Goal: Complete application form

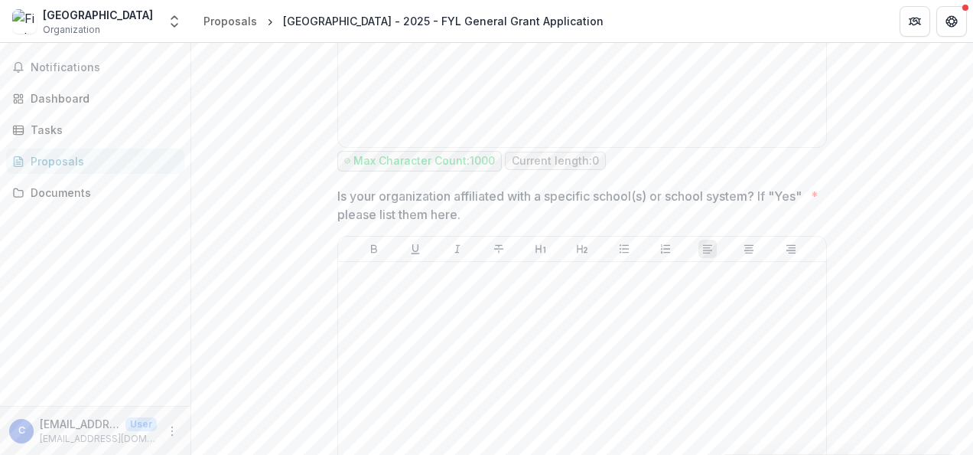
scroll to position [1377, 0]
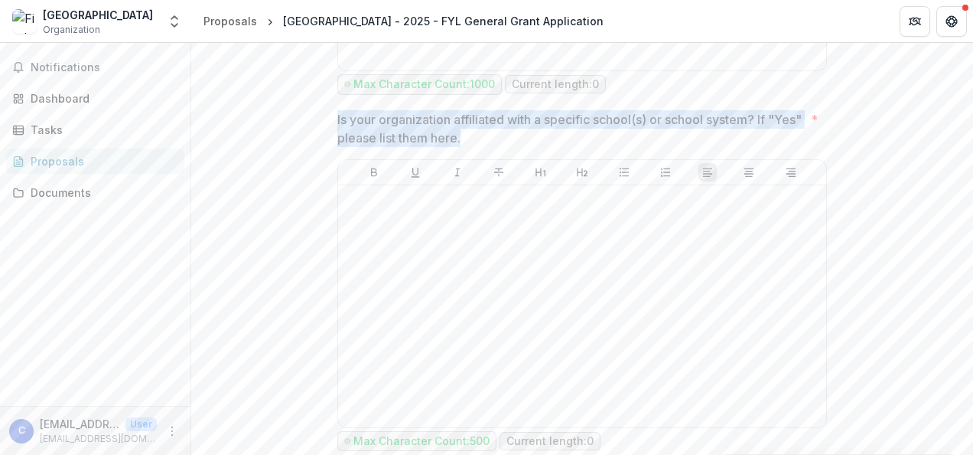
drag, startPoint x: 508, startPoint y: 167, endPoint x: 332, endPoint y: 153, distance: 176.5
click at [342, 147] on p "Is your organization affiliated with a specific school(s) or school system? If …" at bounding box center [571, 128] width 468 height 37
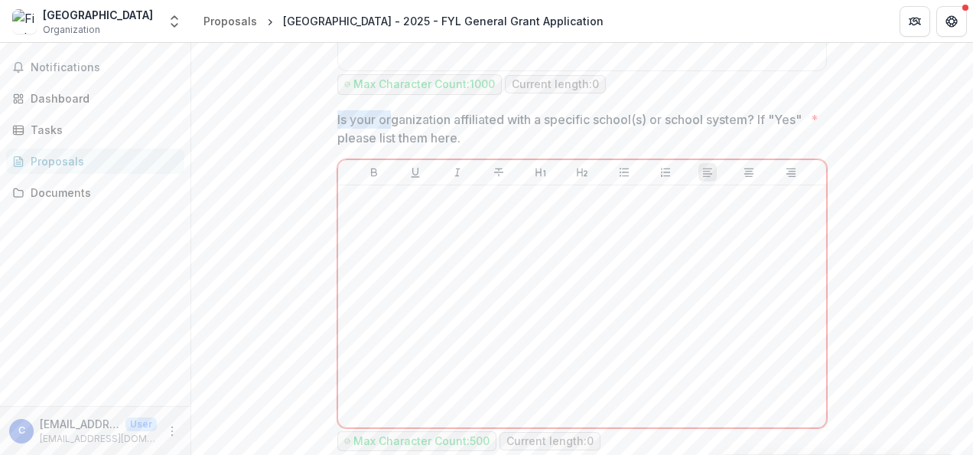
drag, startPoint x: 354, startPoint y: 156, endPoint x: 389, endPoint y: 158, distance: 34.5
click at [388, 147] on p "Is your organization affiliated with a specific school(s) or school system? If …" at bounding box center [571, 128] width 468 height 37
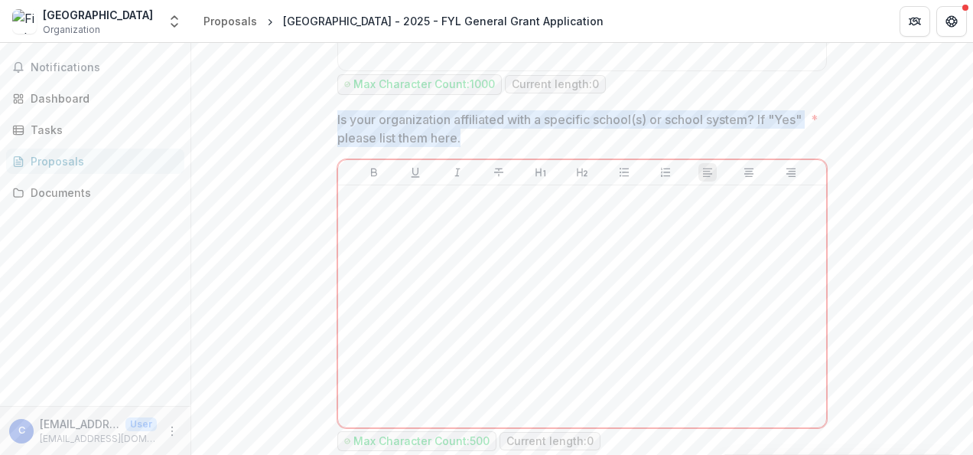
drag, startPoint x: 496, startPoint y: 171, endPoint x: 315, endPoint y: 159, distance: 181.0
drag, startPoint x: 315, startPoint y: 159, endPoint x: 383, endPoint y: 160, distance: 68.1
click at [383, 147] on p "Is your organization affiliated with a specific school(s) or school system? If …" at bounding box center [571, 128] width 468 height 37
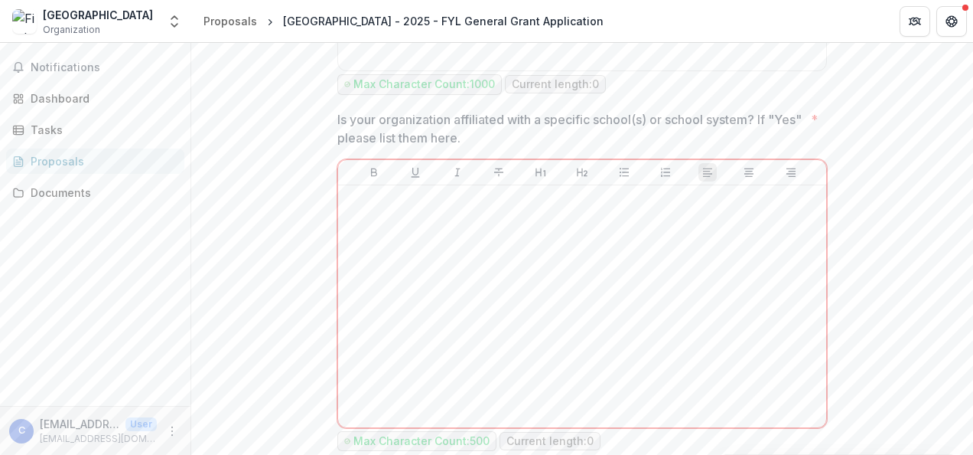
click at [407, 147] on p "Is your organization affiliated with a specific school(s) or school system? If …" at bounding box center [571, 128] width 468 height 37
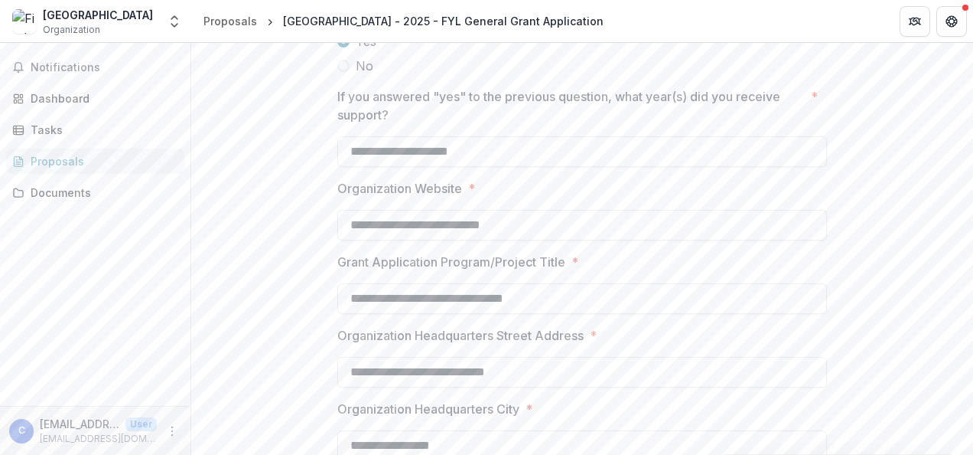
scroll to position [0, 0]
